Goal: Task Accomplishment & Management: Use online tool/utility

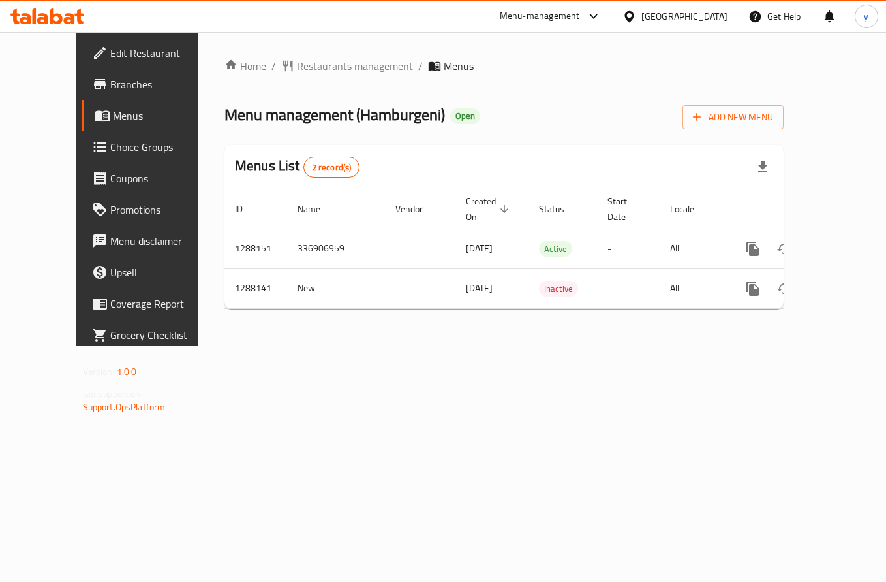
click at [110, 155] on span "Choice Groups" at bounding box center [162, 147] width 104 height 16
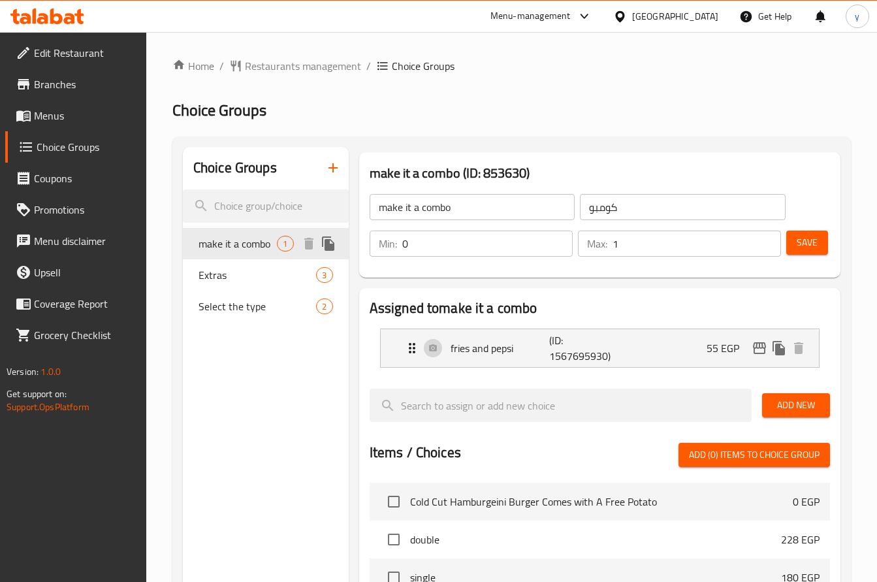
click at [237, 242] on span "make it a combo" at bounding box center [237, 244] width 79 height 16
click at [256, 283] on div "Extras 3" at bounding box center [266, 274] width 166 height 31
type input "Extras"
type input "زياده"
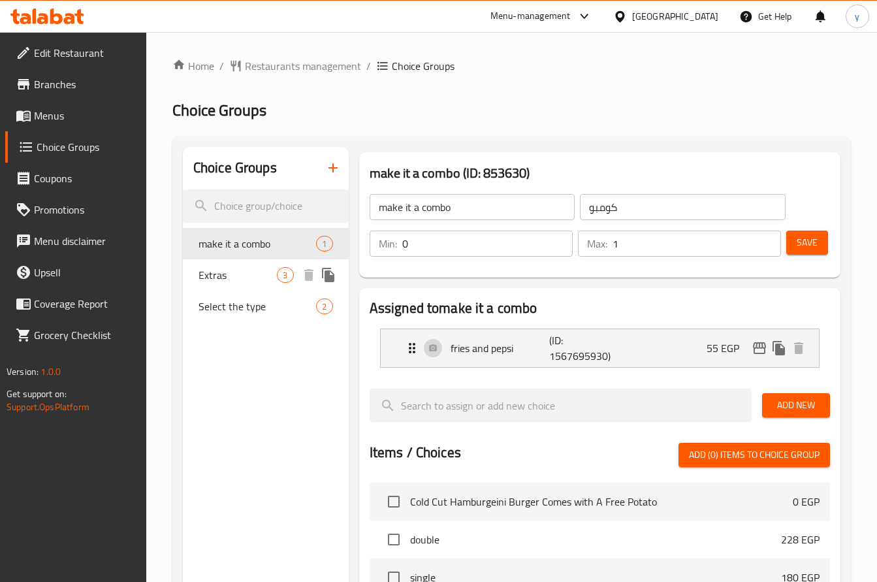
type input "3"
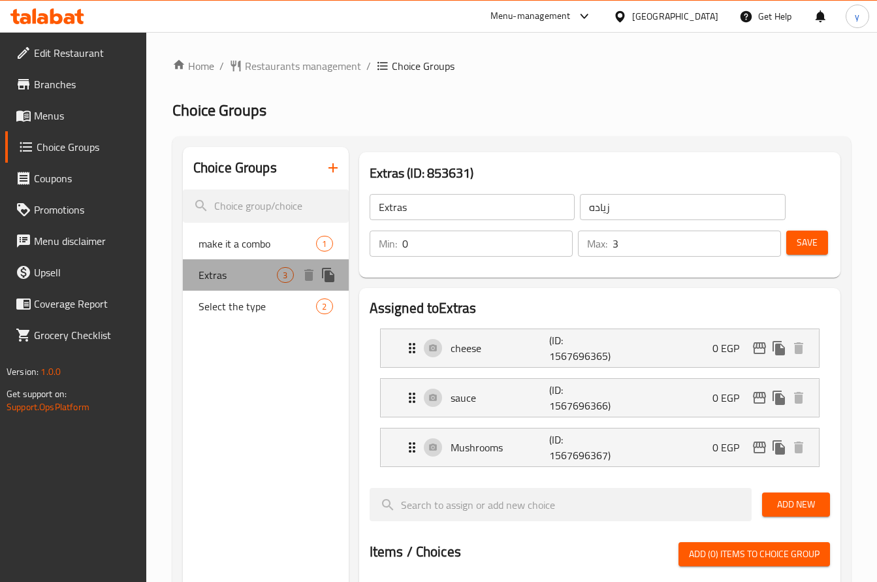
click at [256, 283] on div "Extras 3" at bounding box center [266, 274] width 166 height 31
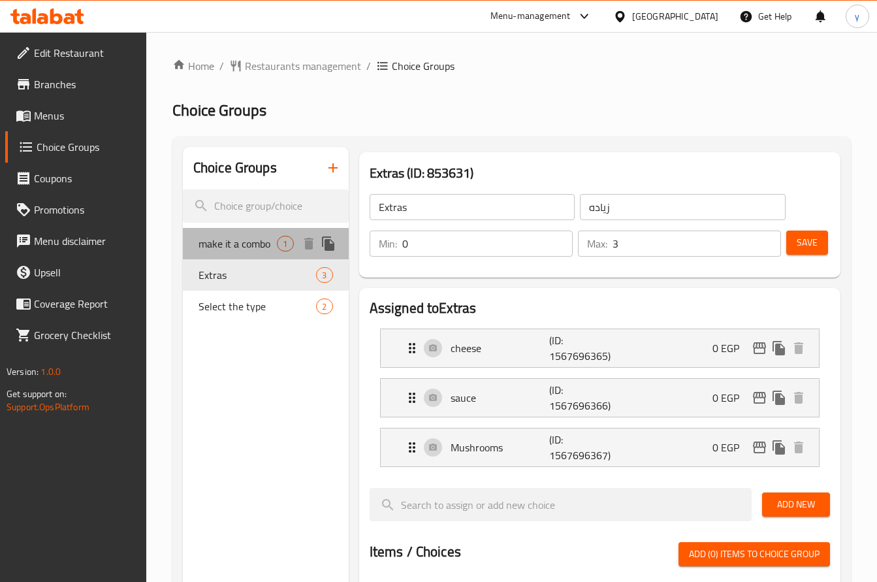
click at [253, 239] on span "make it a combo" at bounding box center [237, 244] width 79 height 16
type input "make it a combo"
type input "كومبو"
type input "1"
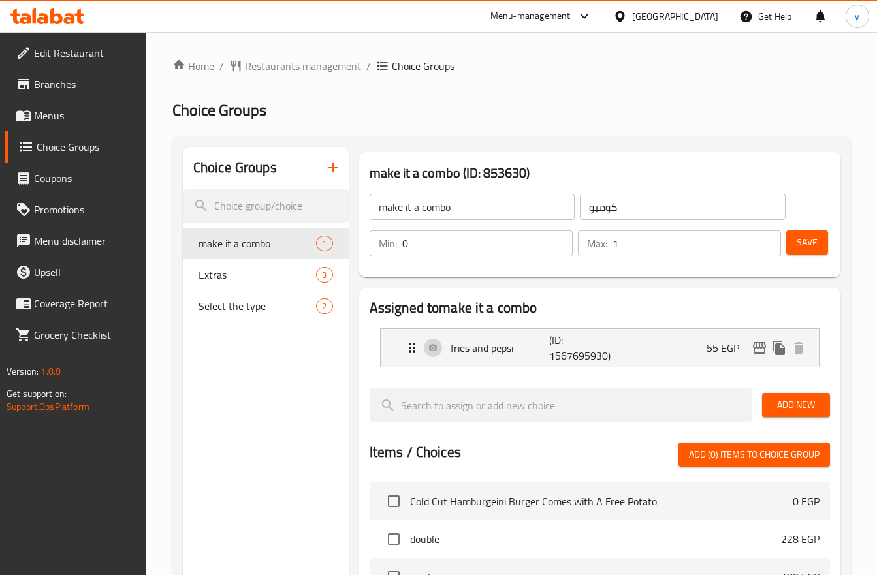
click at [57, 26] on div at bounding box center [47, 16] width 95 height 26
click at [64, 21] on icon at bounding box center [69, 18] width 11 height 11
